Goal: Task Accomplishment & Management: Manage account settings

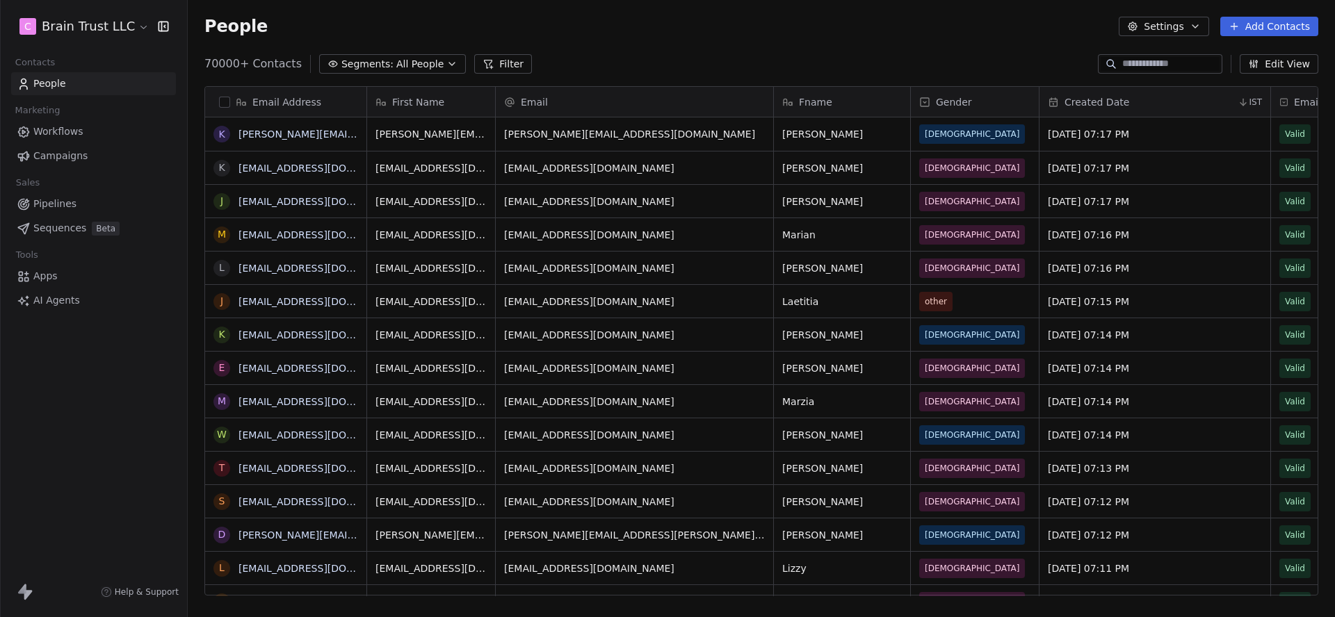
scroll to position [544, 1147]
click at [112, 152] on link "Campaigns" at bounding box center [93, 156] width 165 height 23
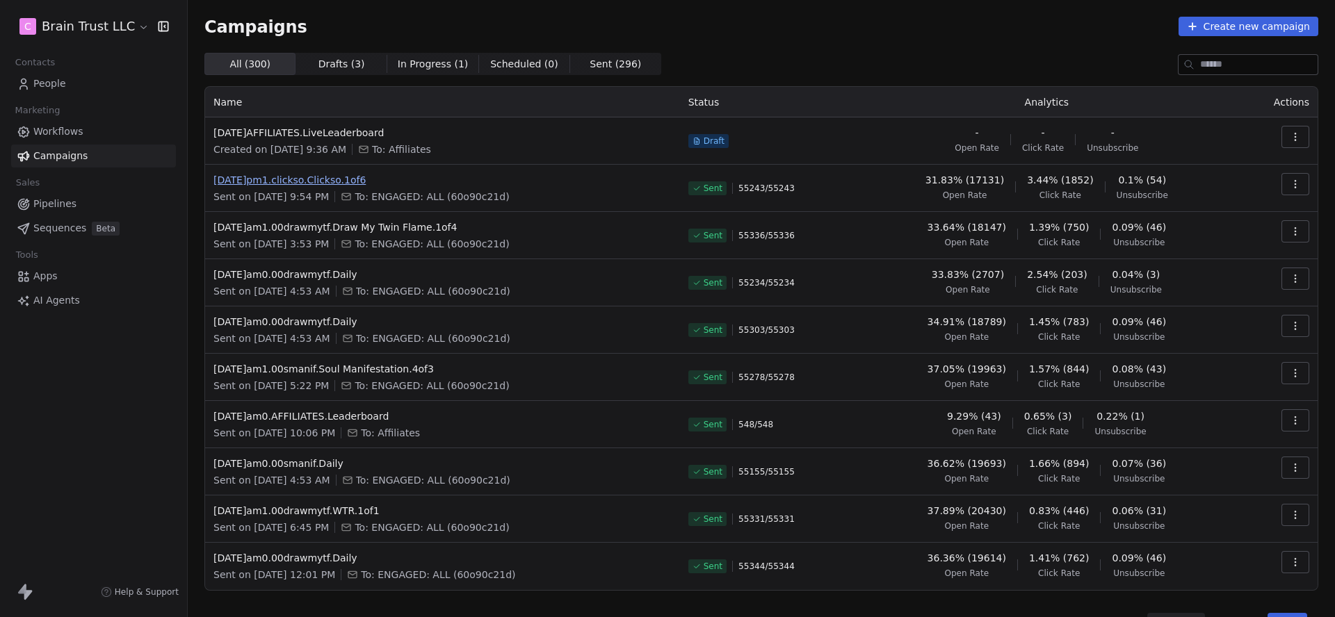
click at [302, 179] on span "[DATE]pm1.clickso.Clickso.1of6" at bounding box center [442, 180] width 458 height 14
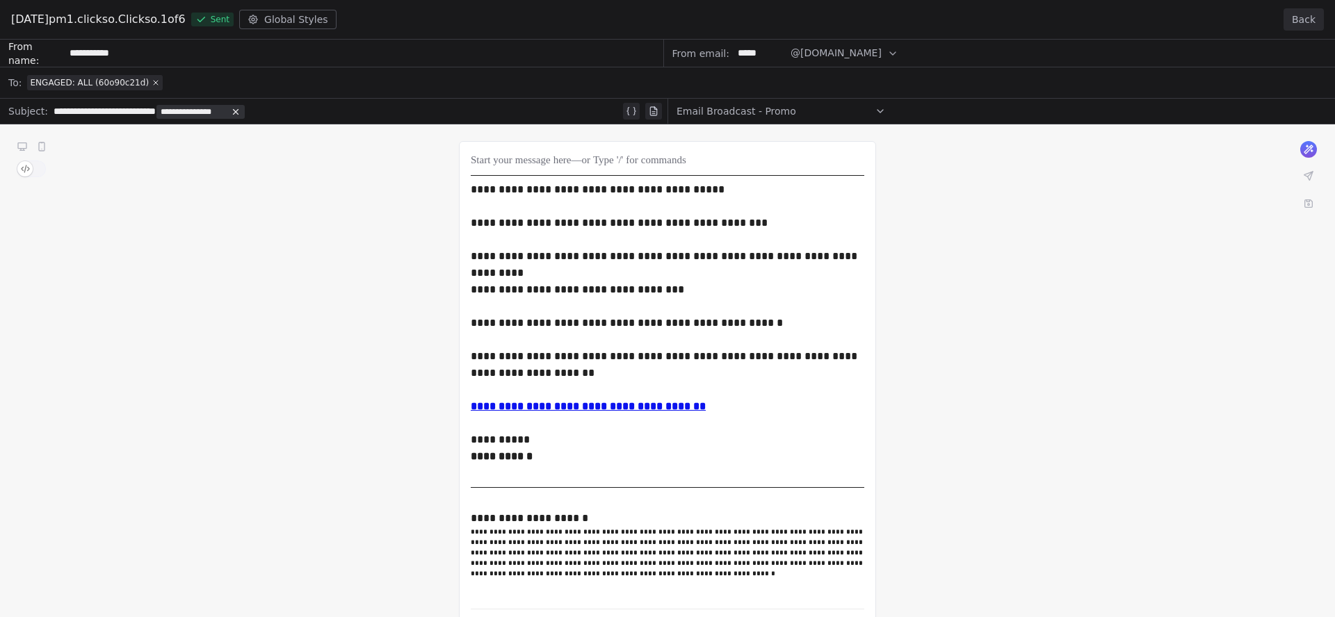
click at [1314, 19] on button "Back" at bounding box center [1303, 19] width 40 height 22
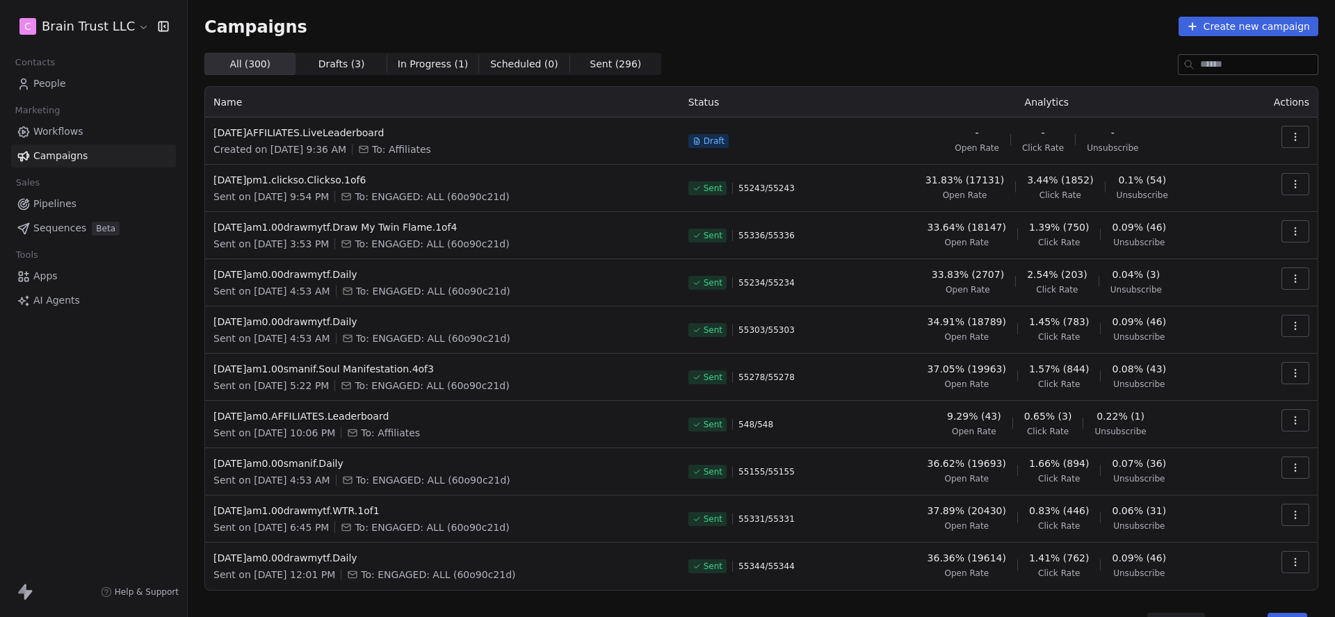
click at [1287, 186] on button "button" at bounding box center [1295, 184] width 28 height 22
click at [1219, 237] on span "View Analytics" at bounding box center [1225, 237] width 81 height 17
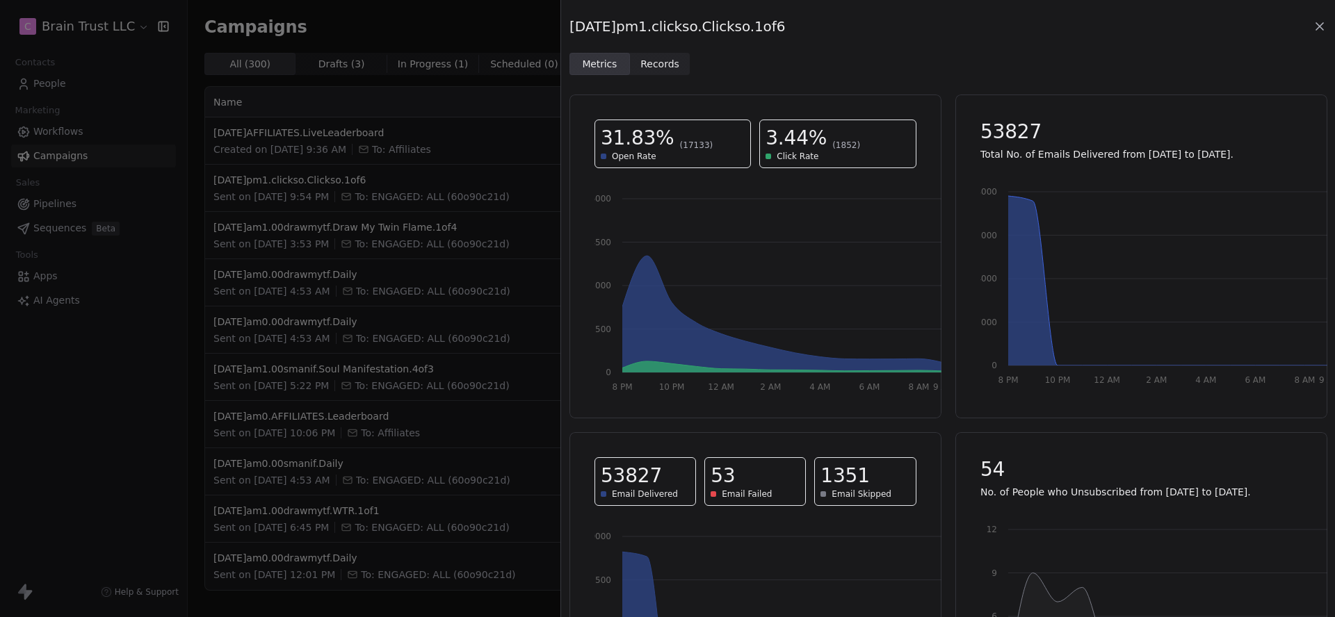
click at [1322, 34] on div "[DATE]pm1.clickso.Clickso.1of6" at bounding box center [947, 26] width 757 height 19
click at [1321, 31] on icon at bounding box center [1319, 26] width 14 height 14
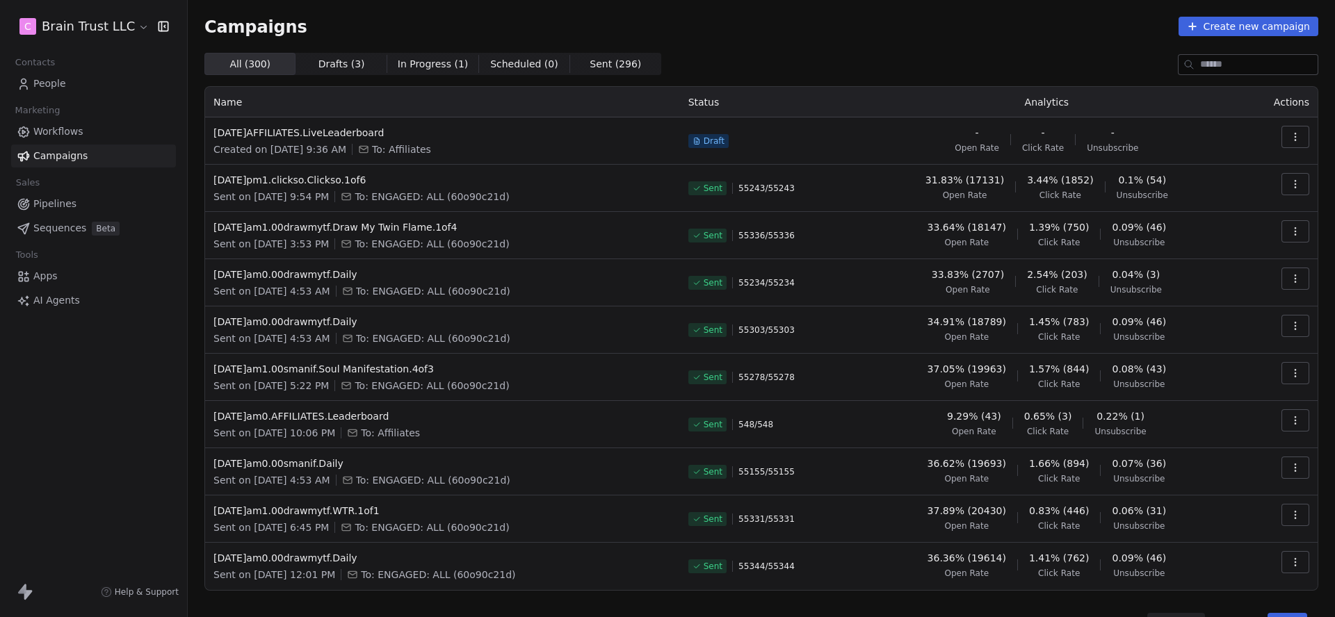
click at [1302, 233] on button "button" at bounding box center [1295, 231] width 28 height 22
click at [1237, 278] on span "View Analytics" at bounding box center [1225, 285] width 81 height 17
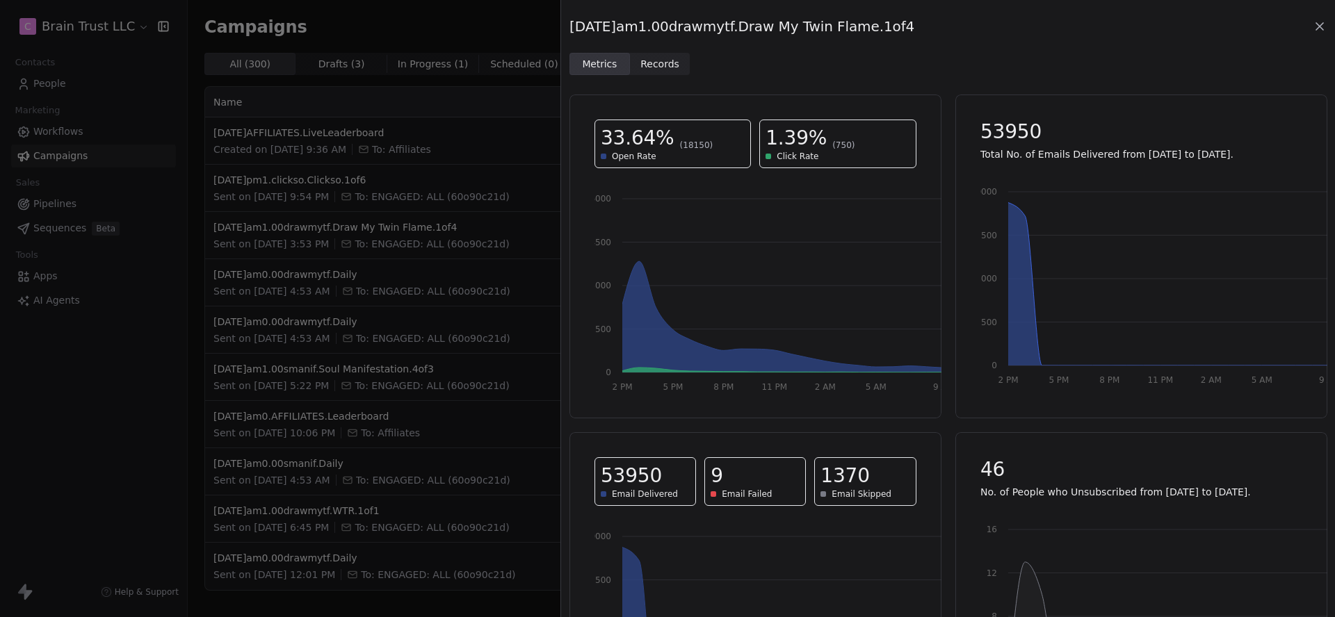
click at [1314, 32] on icon at bounding box center [1319, 26] width 14 height 14
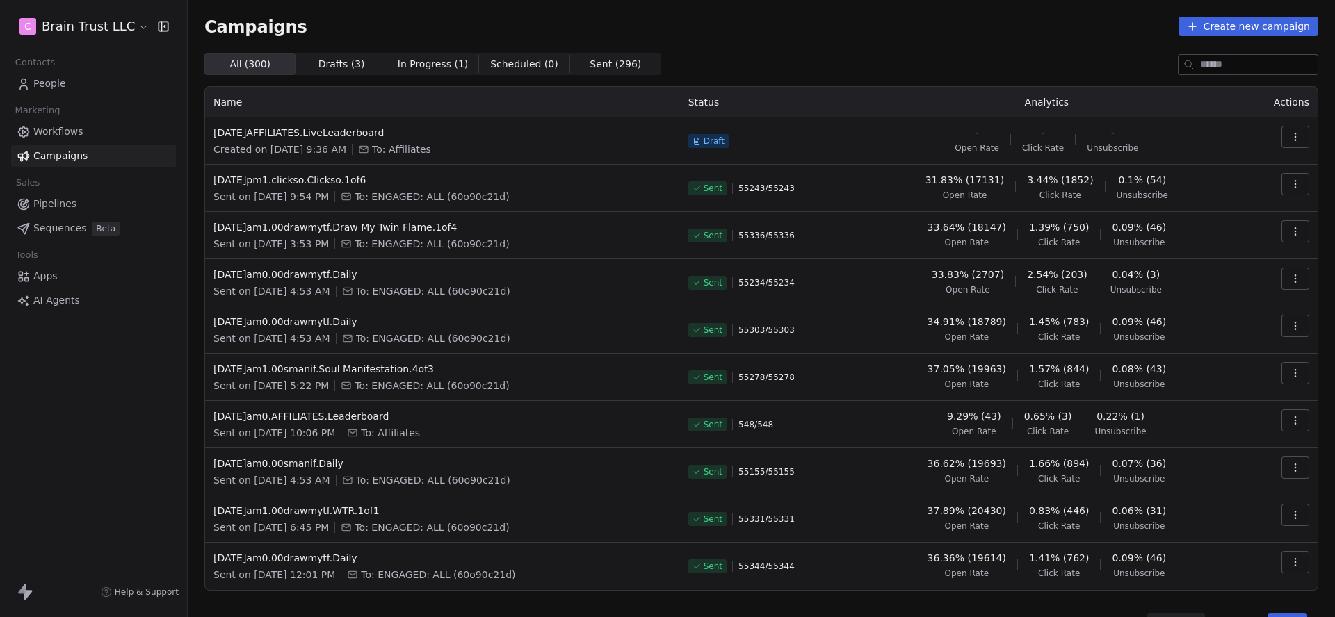
click at [1295, 284] on icon "button" at bounding box center [1295, 278] width 11 height 11
click at [1248, 327] on span "View Analytics" at bounding box center [1225, 332] width 81 height 17
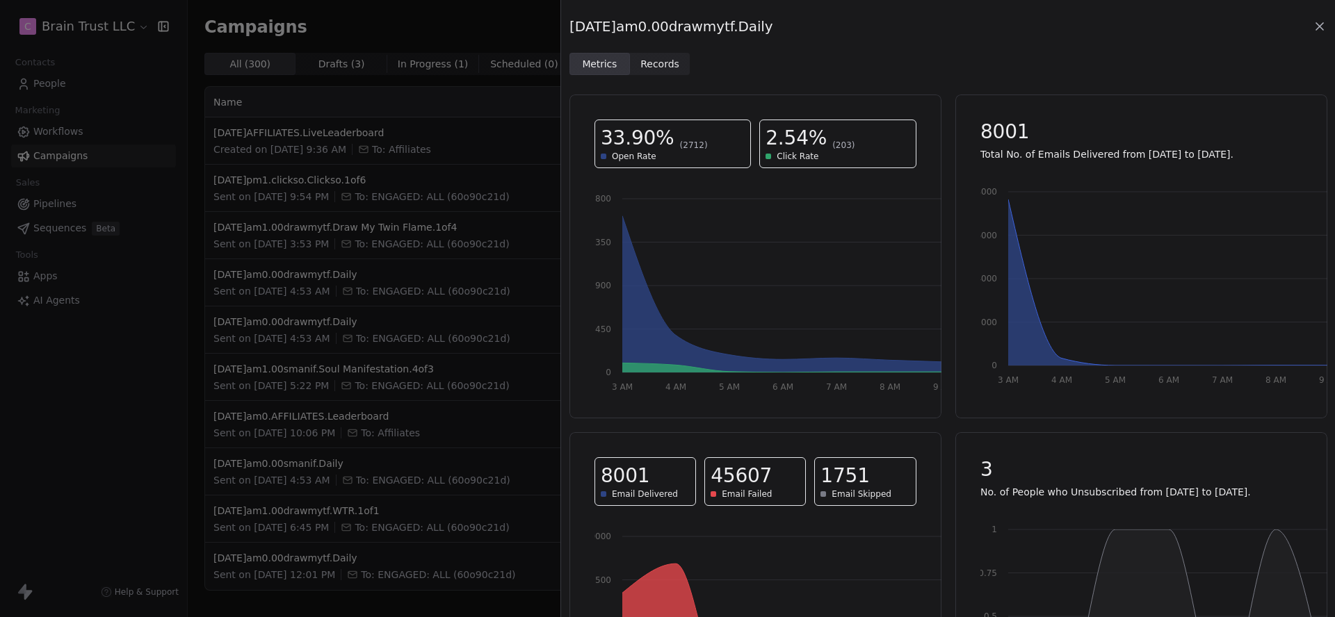
click at [665, 66] on span "Records" at bounding box center [659, 64] width 39 height 15
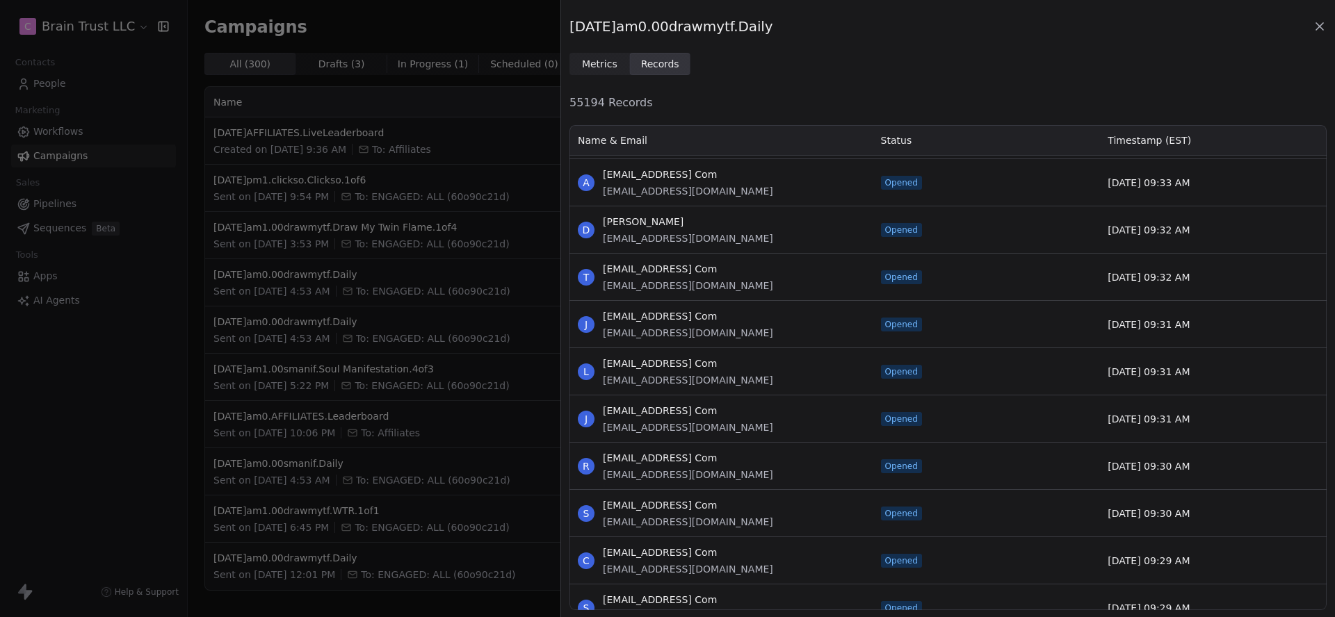
scroll to position [2984, 0]
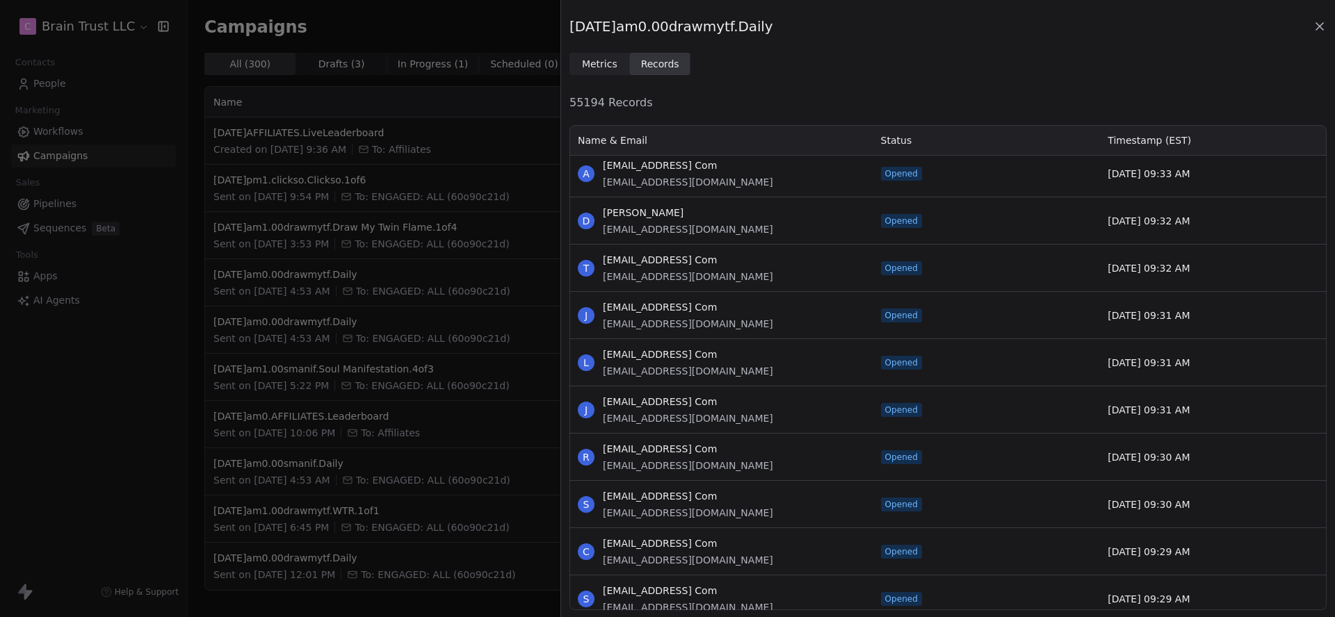
click at [605, 65] on span "Metrics" at bounding box center [599, 64] width 35 height 15
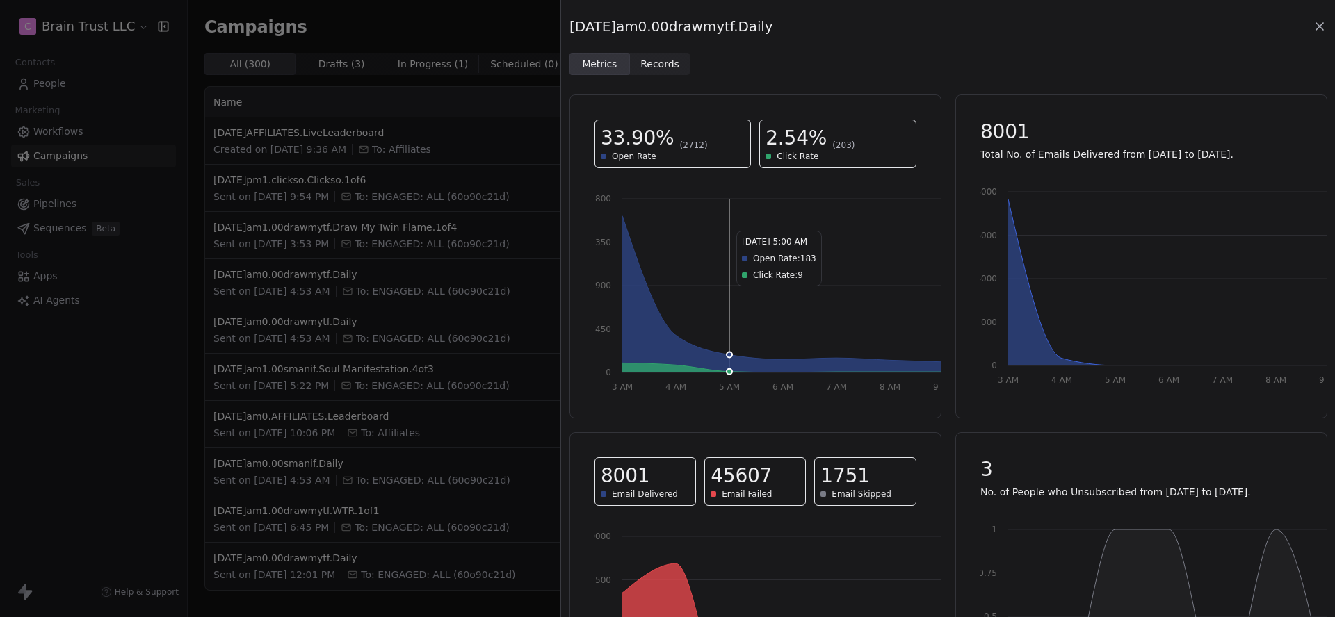
scroll to position [147, 0]
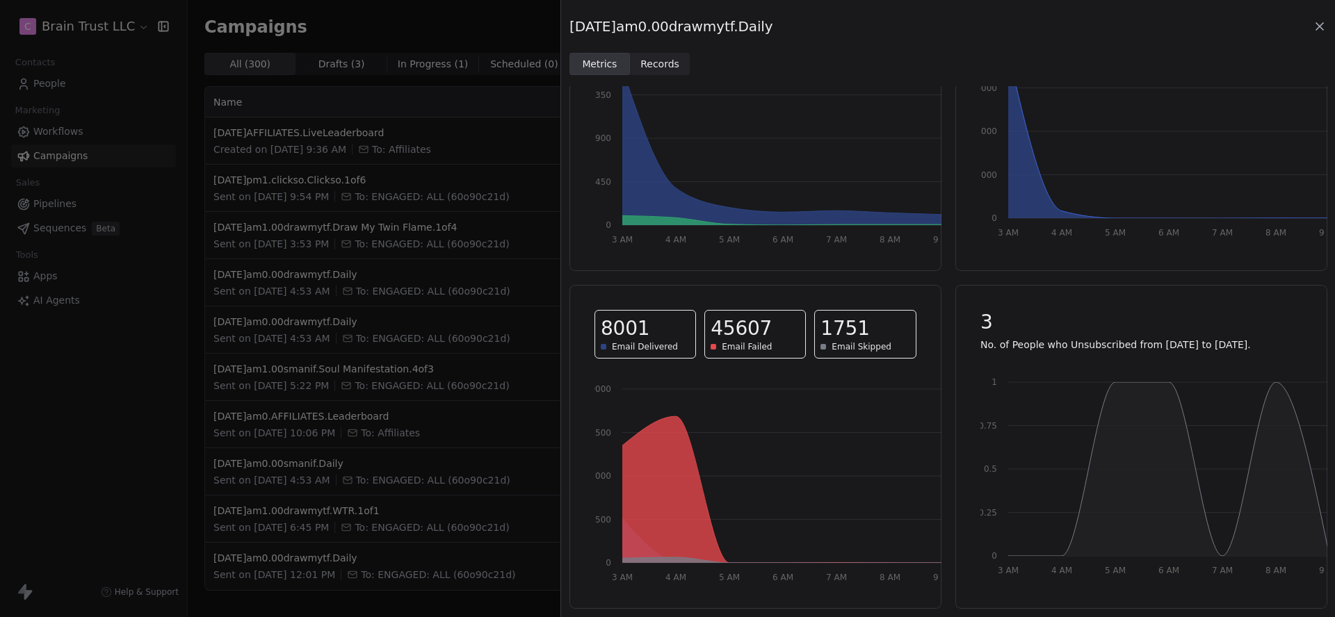
click at [1324, 24] on icon at bounding box center [1319, 26] width 14 height 14
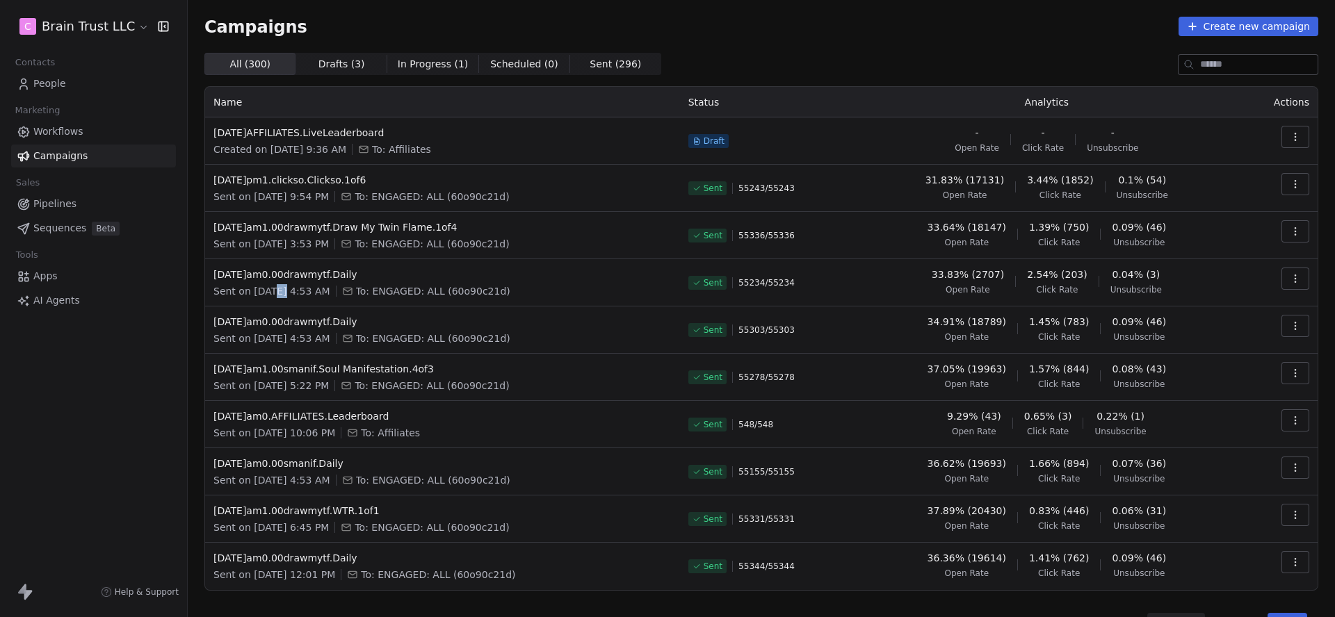
scroll to position [32, 0]
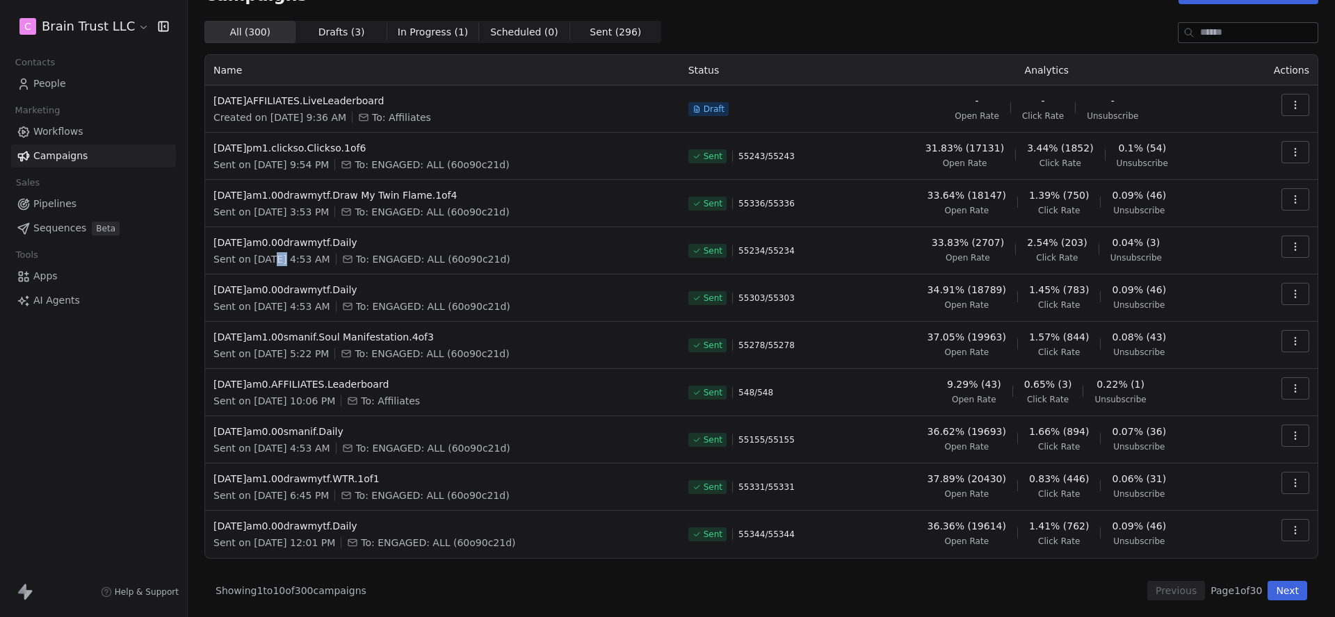
click at [1281, 592] on button "Next" at bounding box center [1287, 590] width 40 height 19
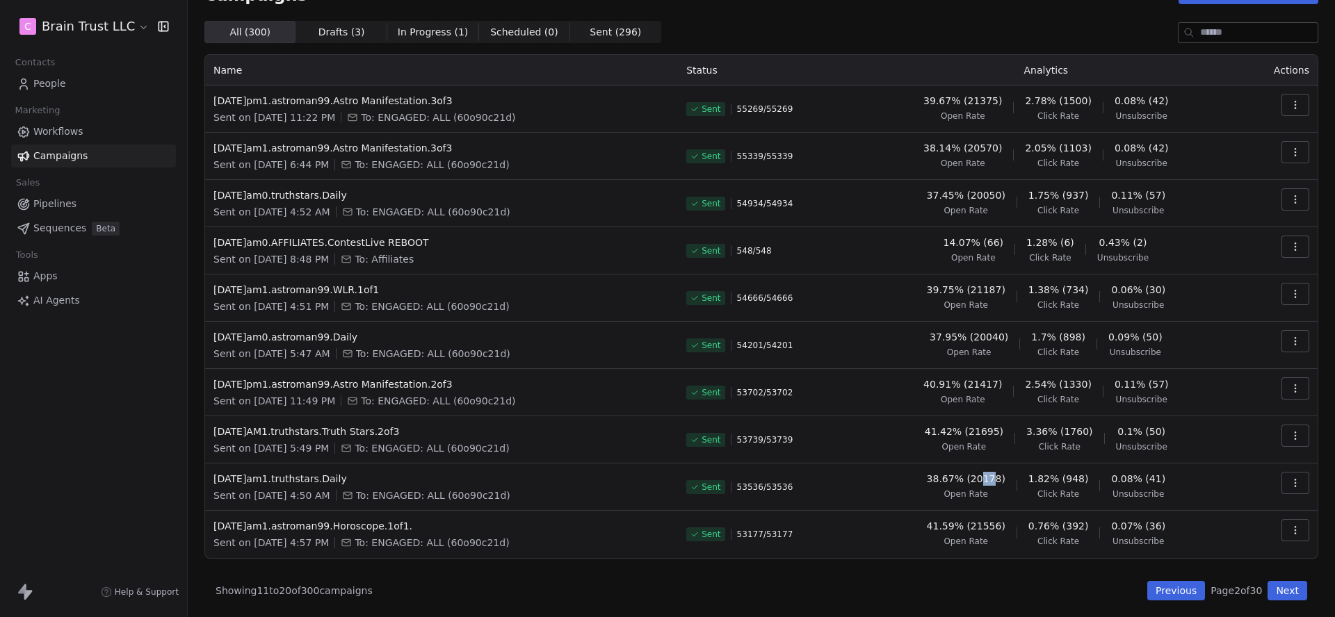
click at [1191, 597] on button "Previous" at bounding box center [1176, 590] width 58 height 19
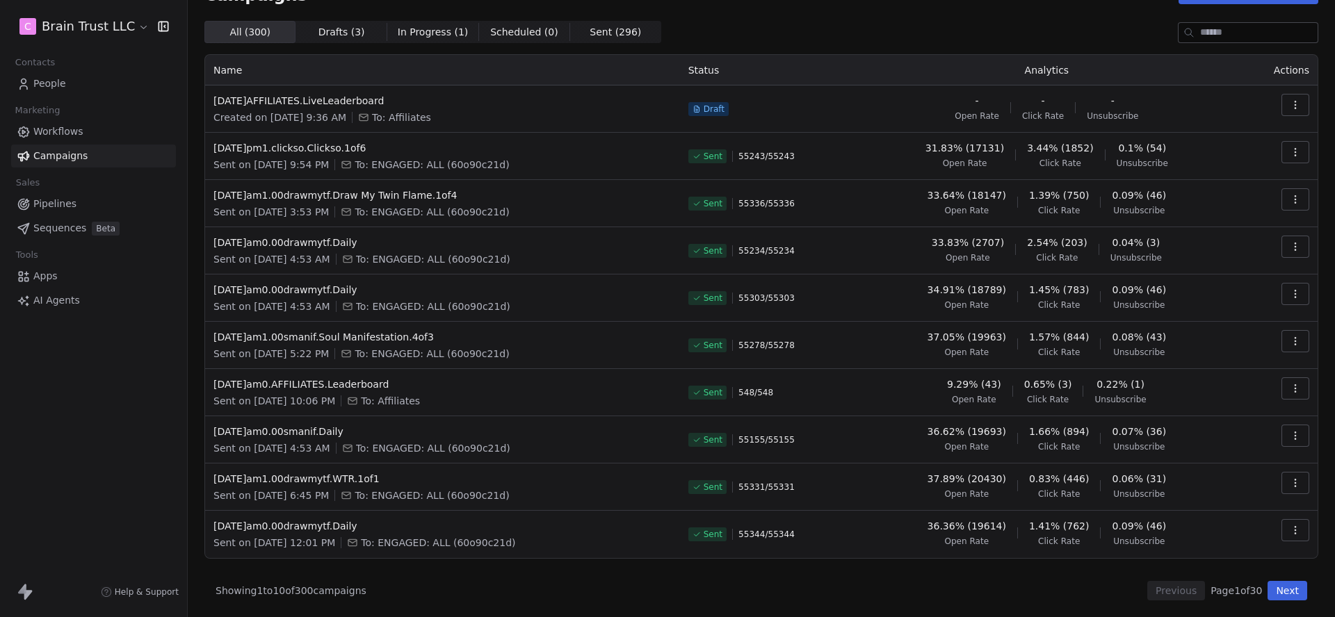
click at [1303, 250] on button "button" at bounding box center [1295, 247] width 28 height 22
click at [1233, 298] on span "View Analytics" at bounding box center [1225, 300] width 81 height 17
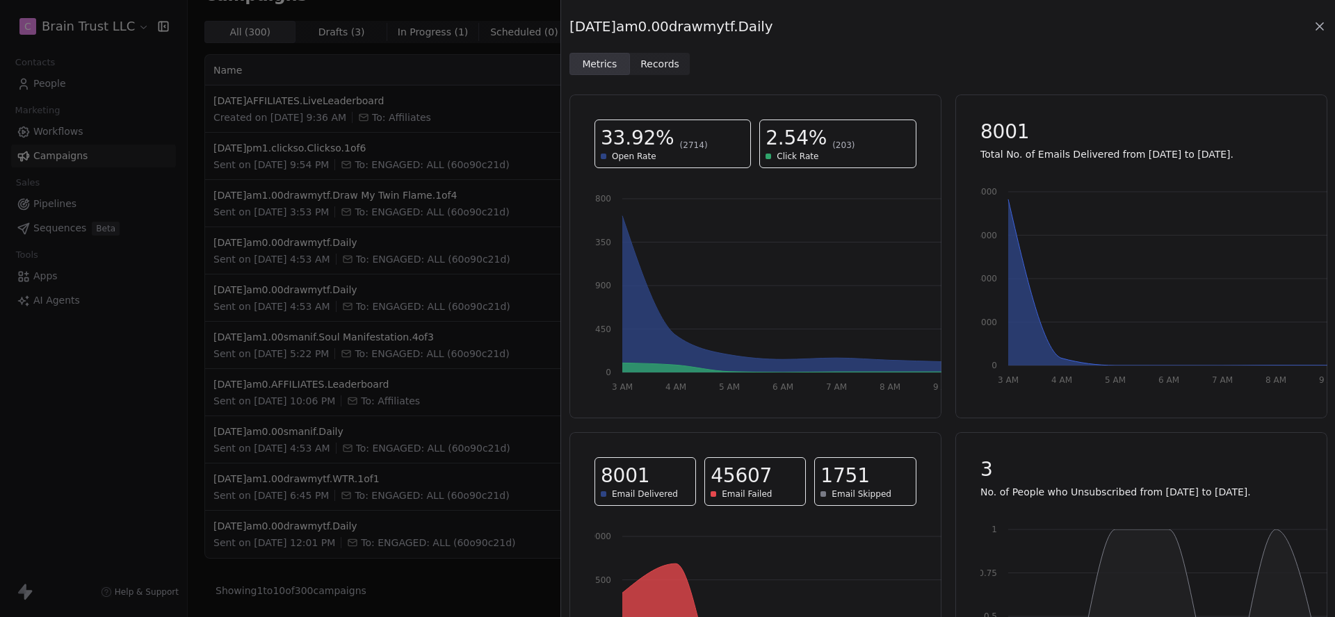
click at [661, 61] on span "Records" at bounding box center [659, 64] width 39 height 15
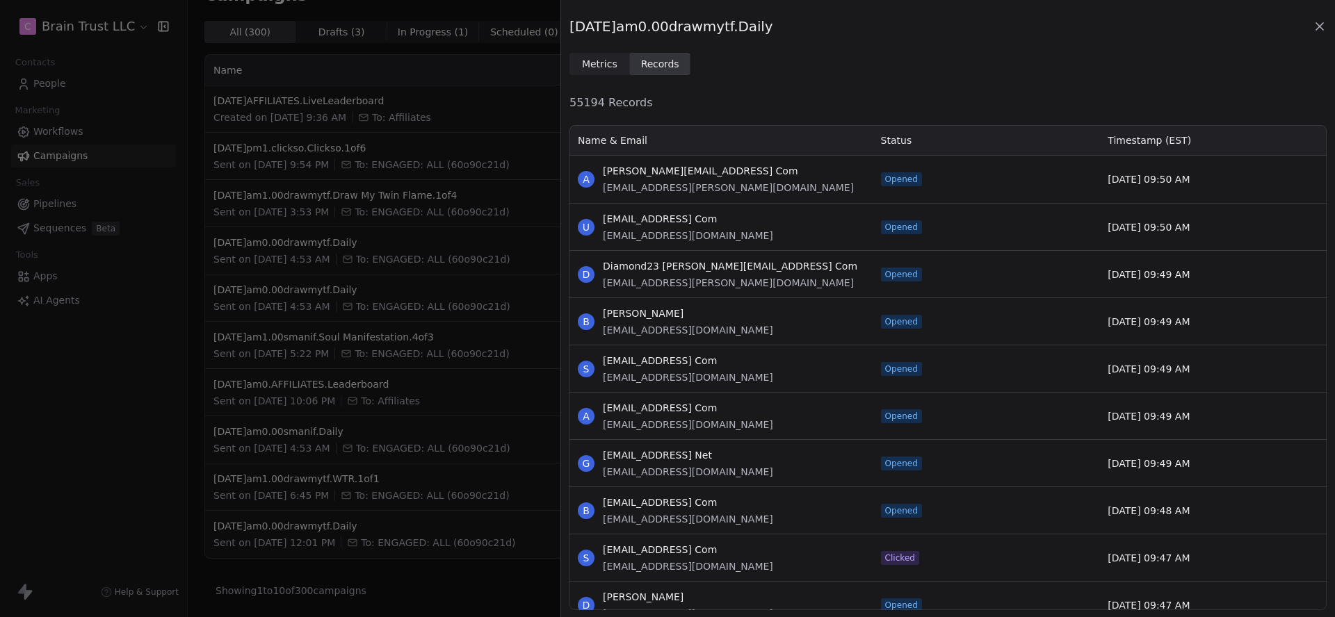
scroll to position [487, 757]
click at [1323, 30] on icon at bounding box center [1319, 26] width 7 height 7
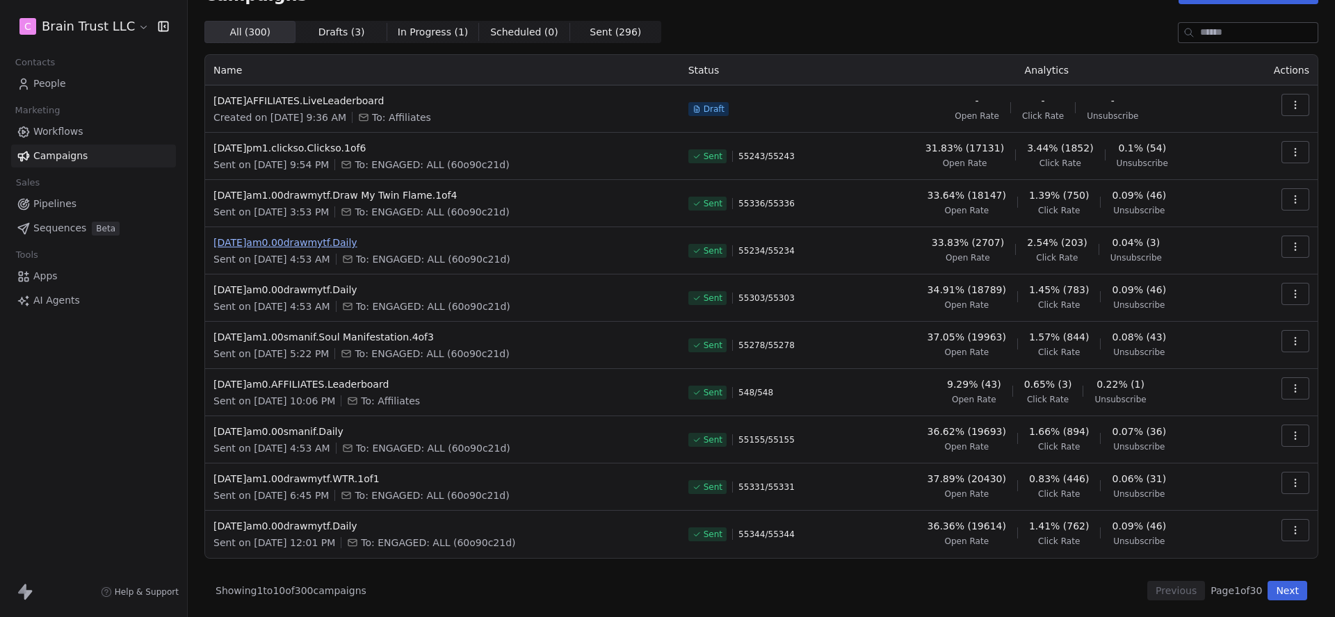
click at [340, 236] on span "[DATE]am0.00drawmytf.Daily" at bounding box center [442, 243] width 458 height 14
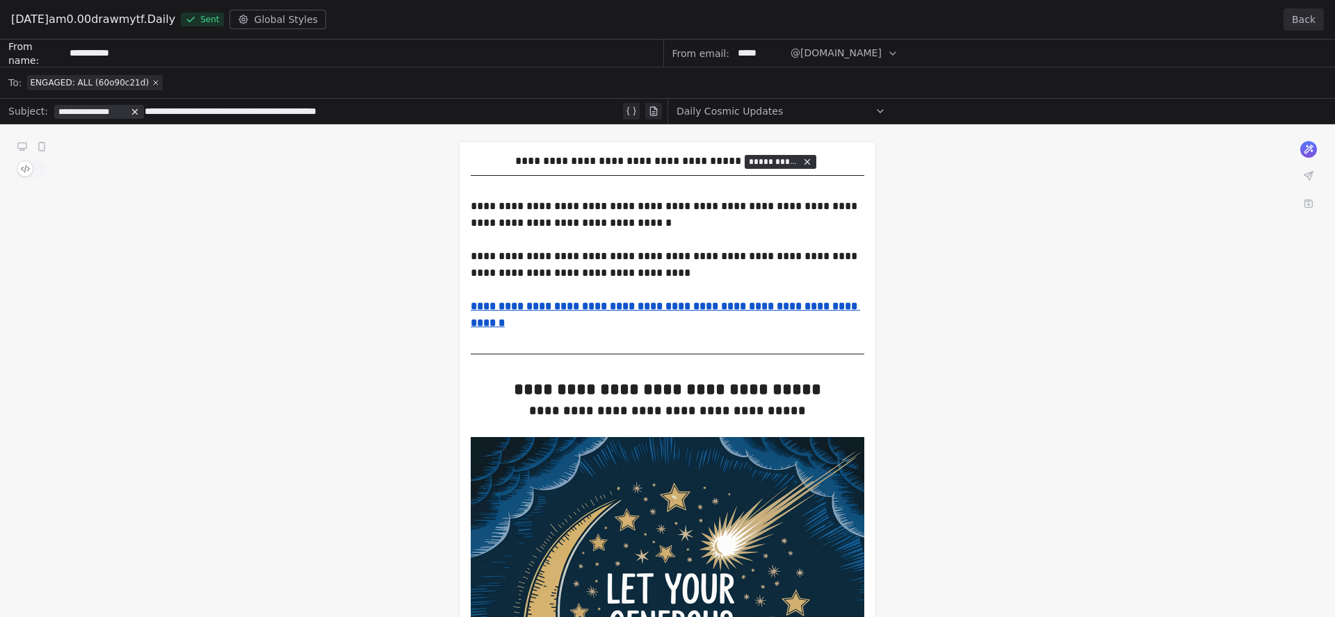
click at [1294, 24] on button "Back" at bounding box center [1303, 19] width 40 height 22
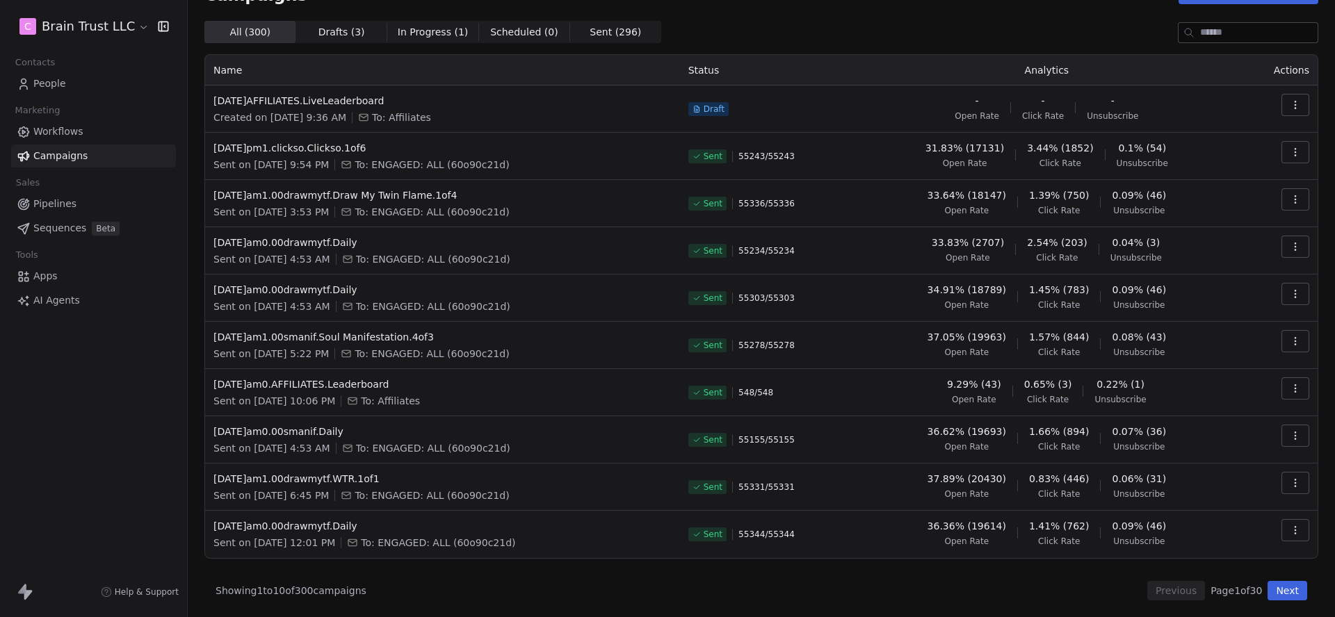
click at [1296, 236] on button "button" at bounding box center [1295, 247] width 28 height 22
click at [1235, 308] on span "View Analytics" at bounding box center [1225, 300] width 81 height 17
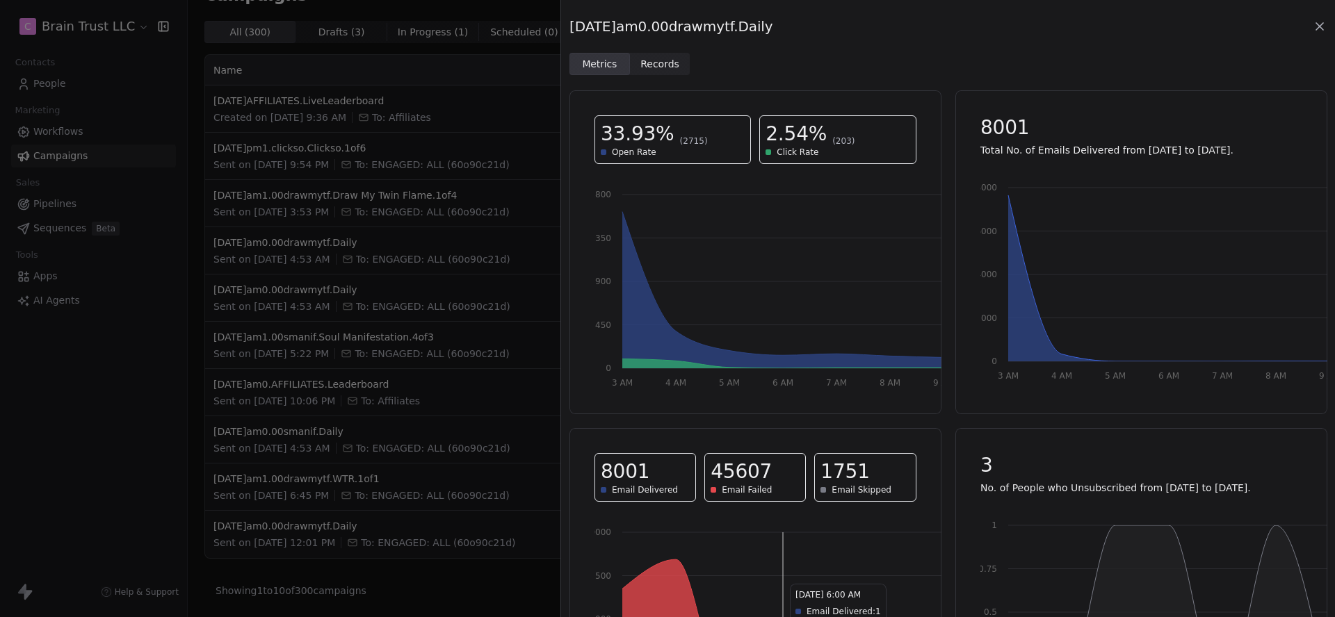
scroll to position [0, 0]
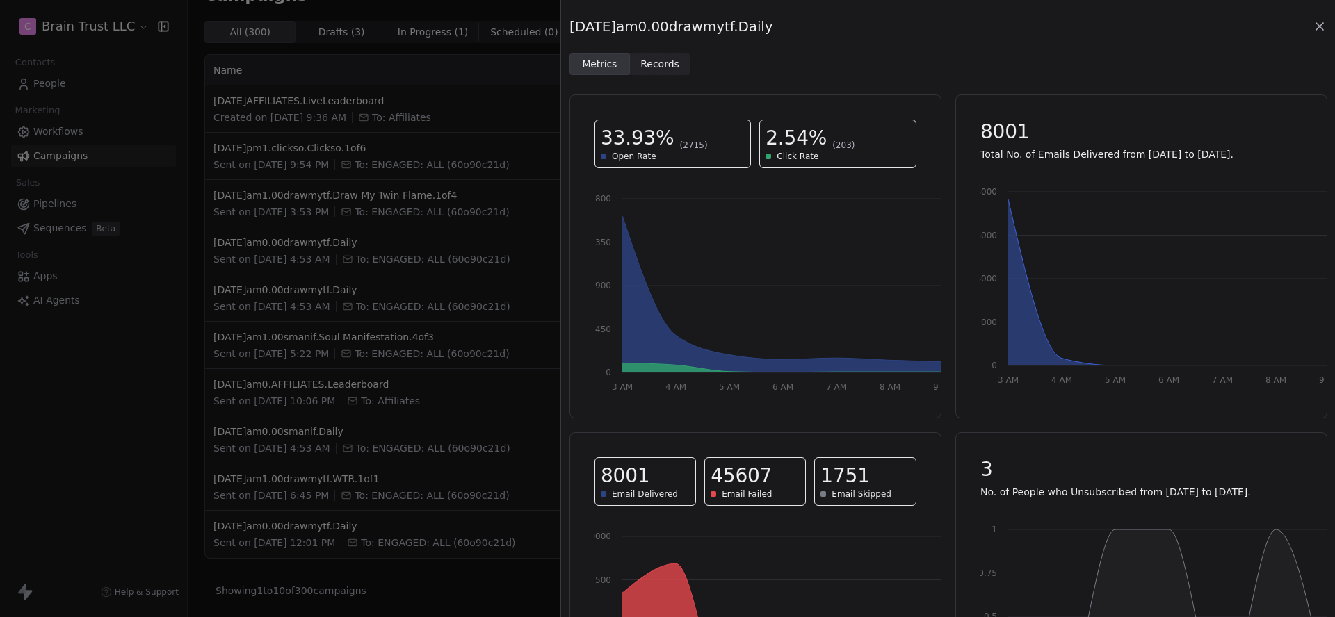
drag, startPoint x: 1326, startPoint y: 30, endPoint x: 1319, endPoint y: 31, distance: 7.8
click at [1326, 30] on div "[DATE]am0.00drawmytf.Daily Metrics Metrics Records Records" at bounding box center [948, 37] width 774 height 75
click at [1318, 31] on icon at bounding box center [1319, 26] width 14 height 14
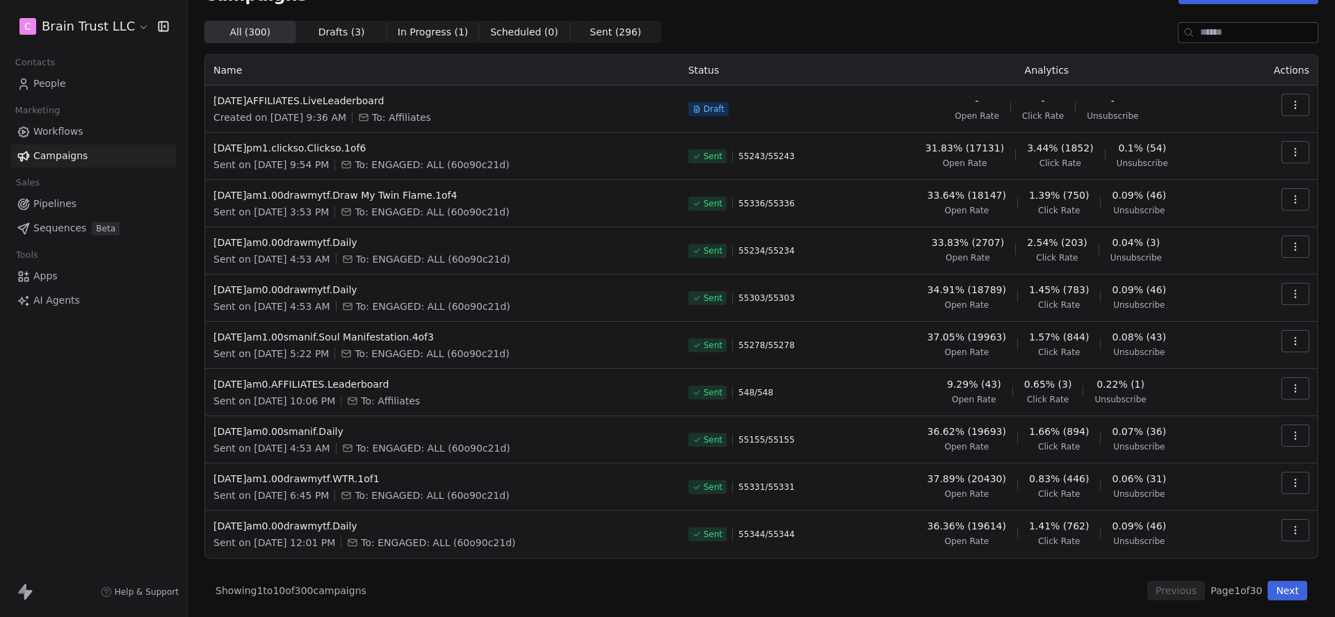
click at [1281, 147] on button "button" at bounding box center [1295, 152] width 28 height 22
click at [1189, 213] on span "View Analytics" at bounding box center [1225, 205] width 81 height 17
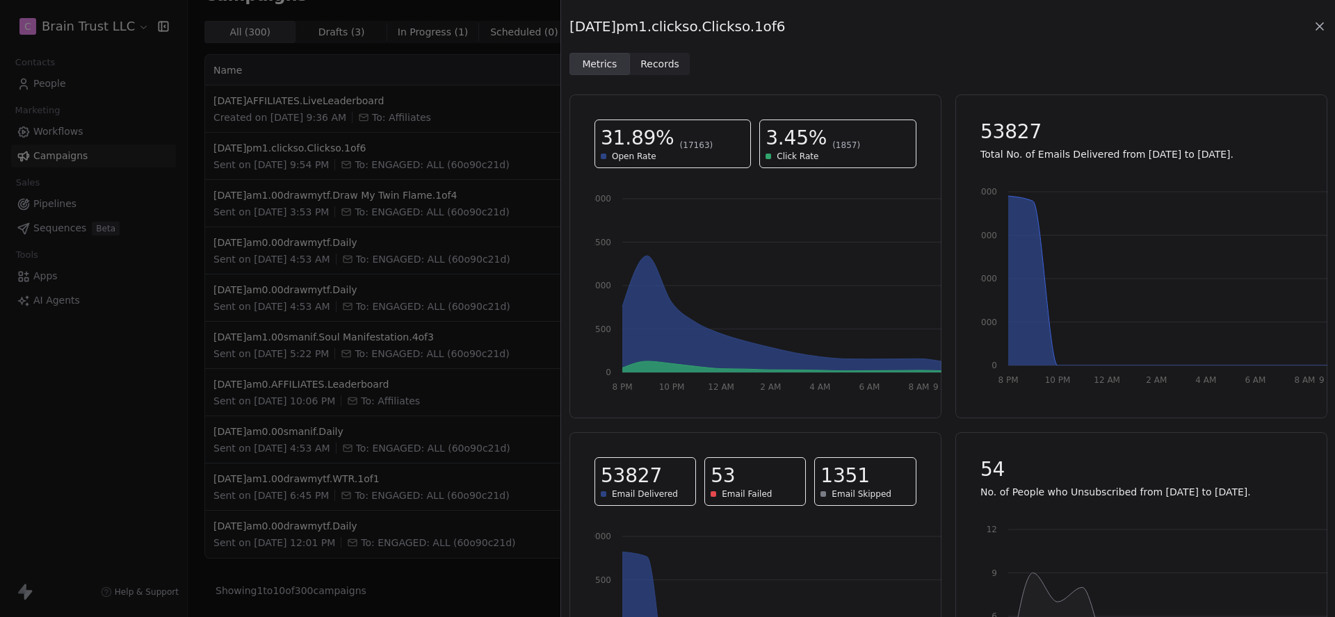
click at [1307, 30] on div "[DATE]pm1.clickso.Clickso.1of6" at bounding box center [947, 26] width 757 height 19
click at [1316, 26] on icon at bounding box center [1319, 26] width 14 height 14
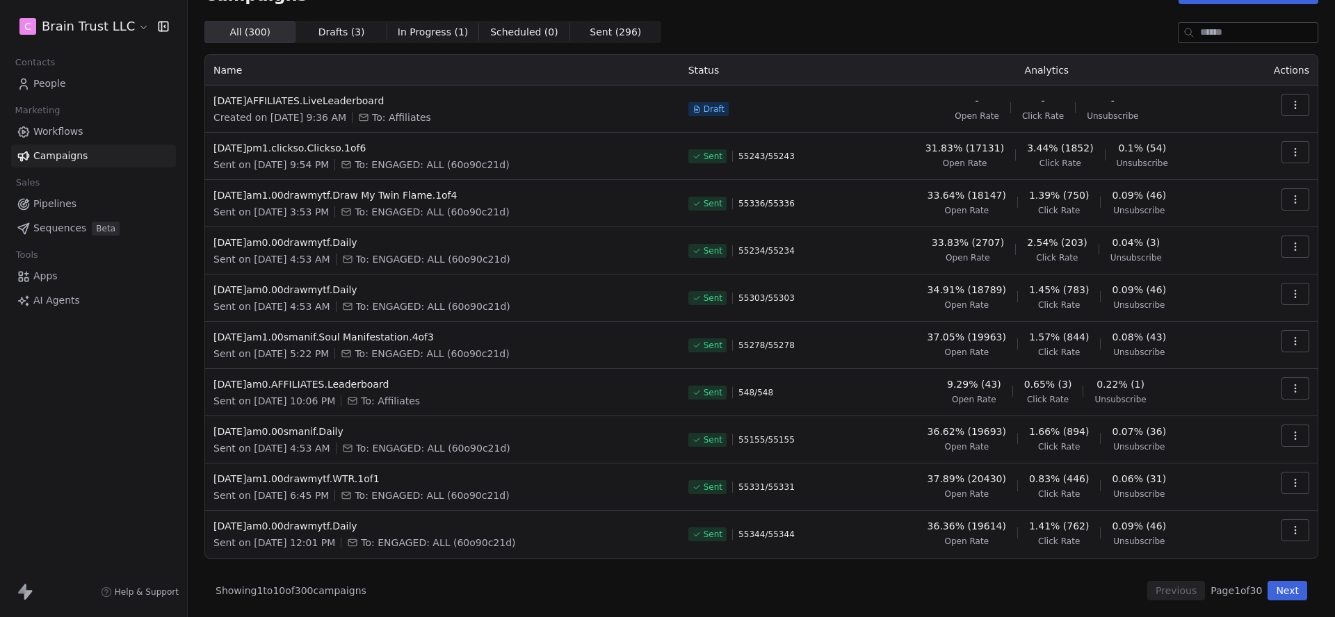
click at [1296, 250] on icon "button" at bounding box center [1295, 246] width 11 height 11
click at [1218, 299] on span "View Analytics" at bounding box center [1225, 300] width 81 height 17
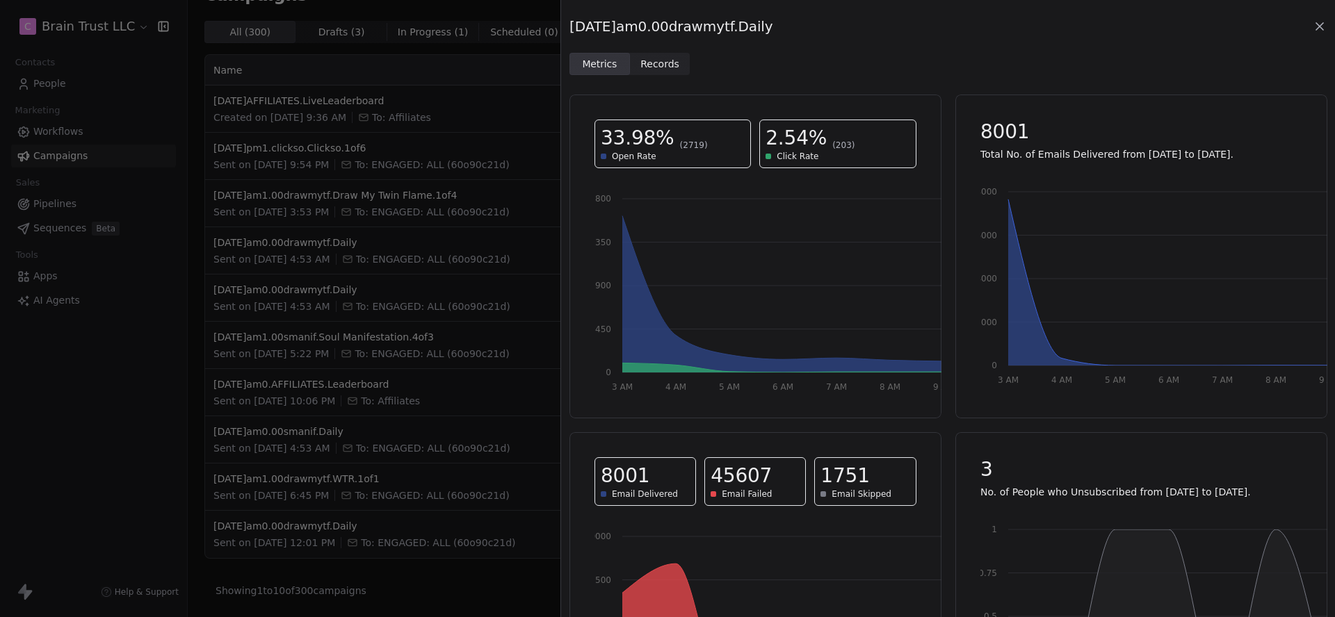
scroll to position [146, 0]
